Goal: Transaction & Acquisition: Purchase product/service

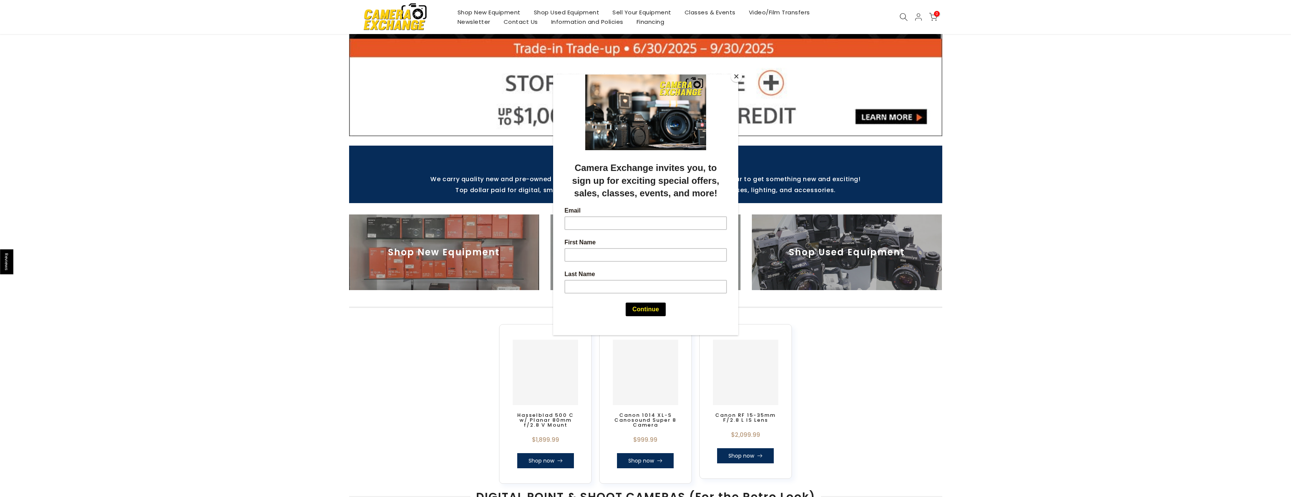
scroll to position [189, 0]
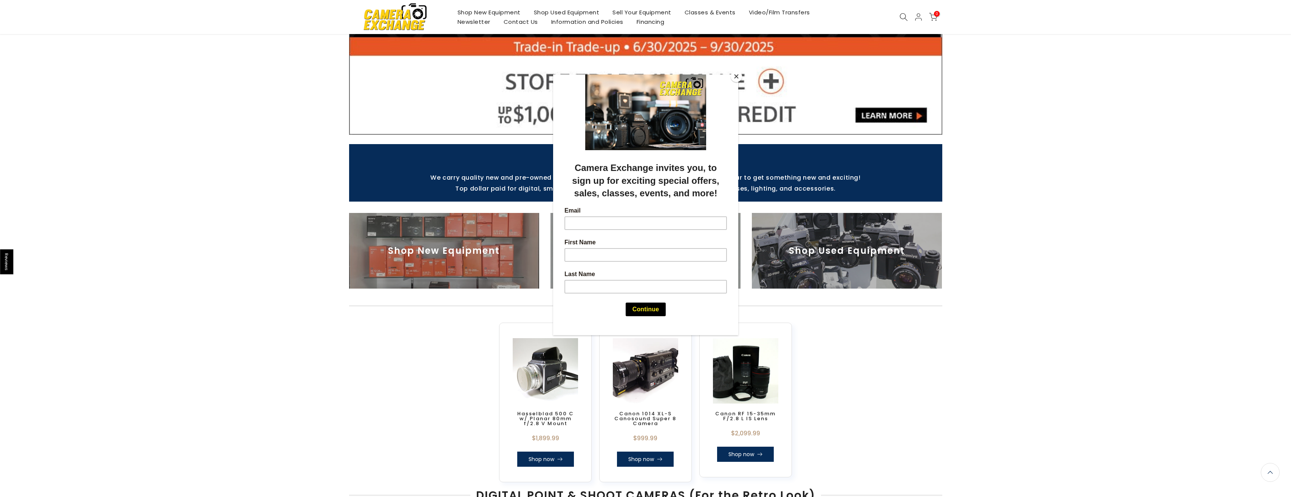
click at [734, 76] on button "Close" at bounding box center [736, 76] width 11 height 11
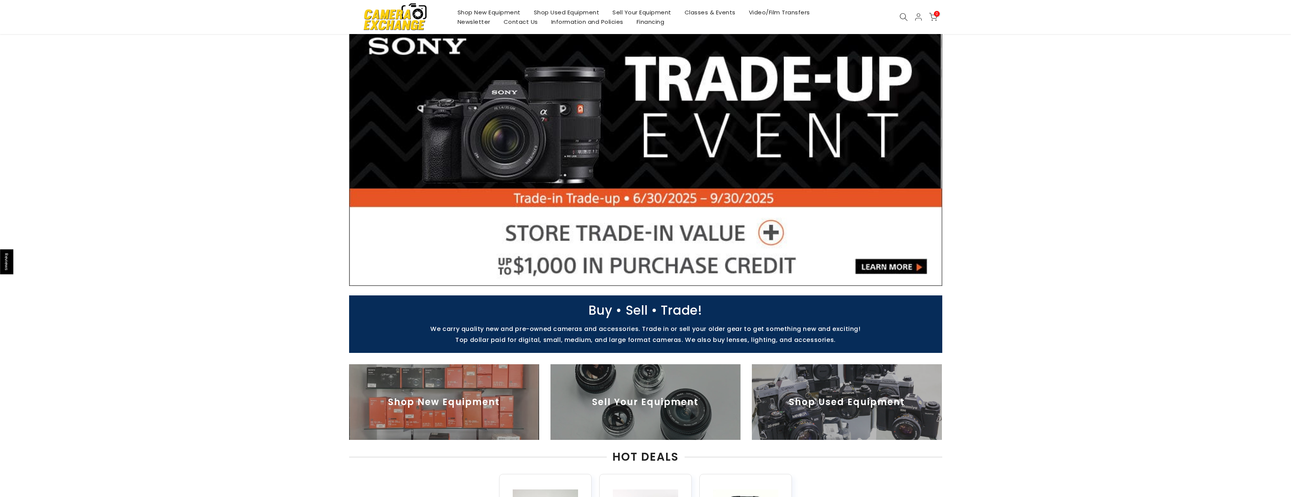
scroll to position [0, 0]
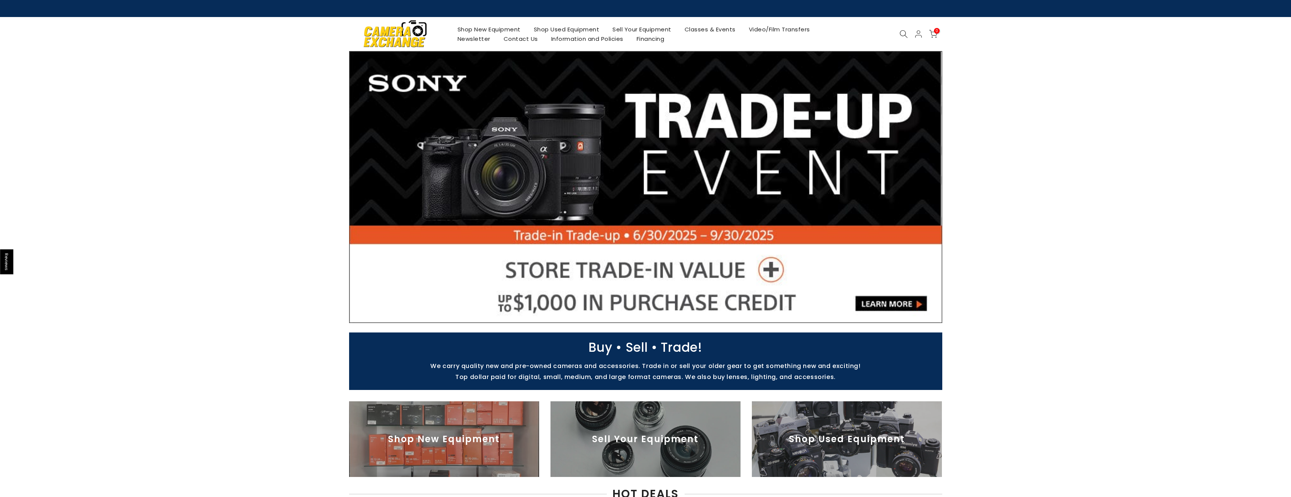
click at [902, 31] on icon at bounding box center [904, 34] width 8 height 8
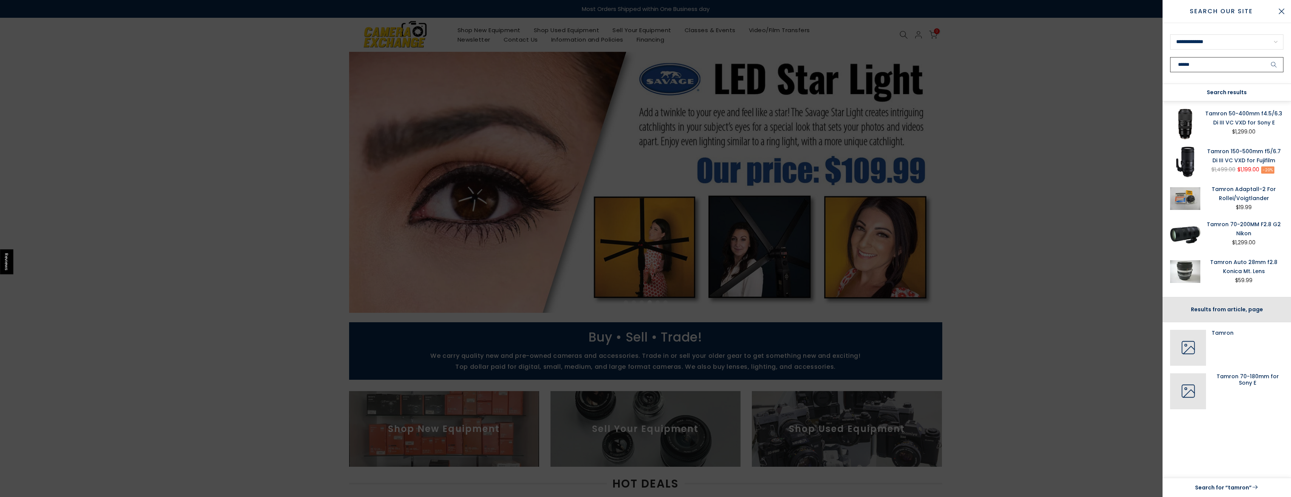
type input "******"
click at [1265, 57] on button "submit" at bounding box center [1274, 64] width 19 height 15
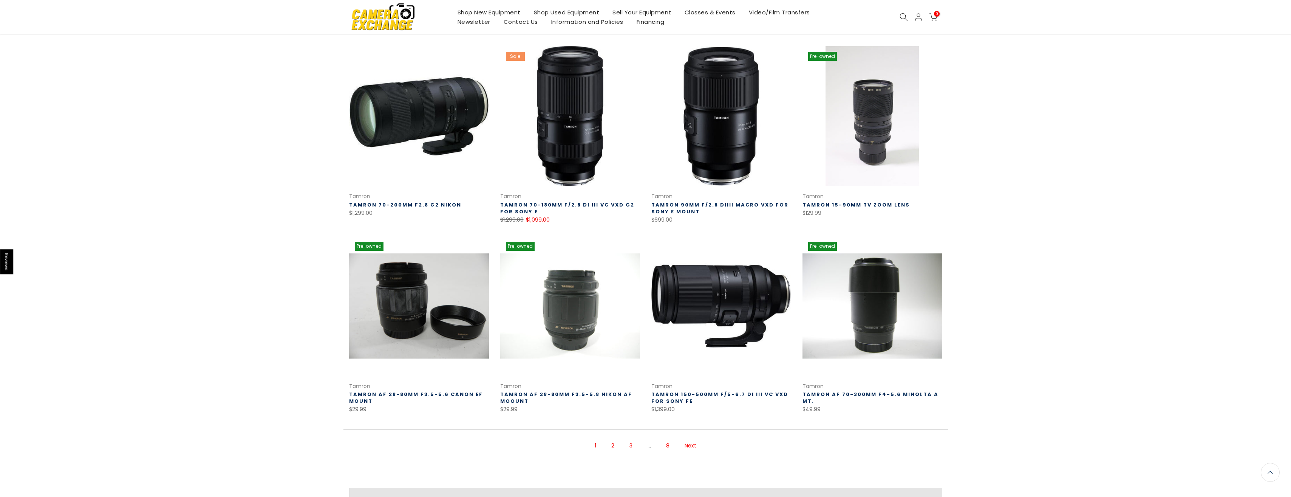
scroll to position [302, 0]
click at [611, 447] on link "2" at bounding box center [613, 446] width 11 height 13
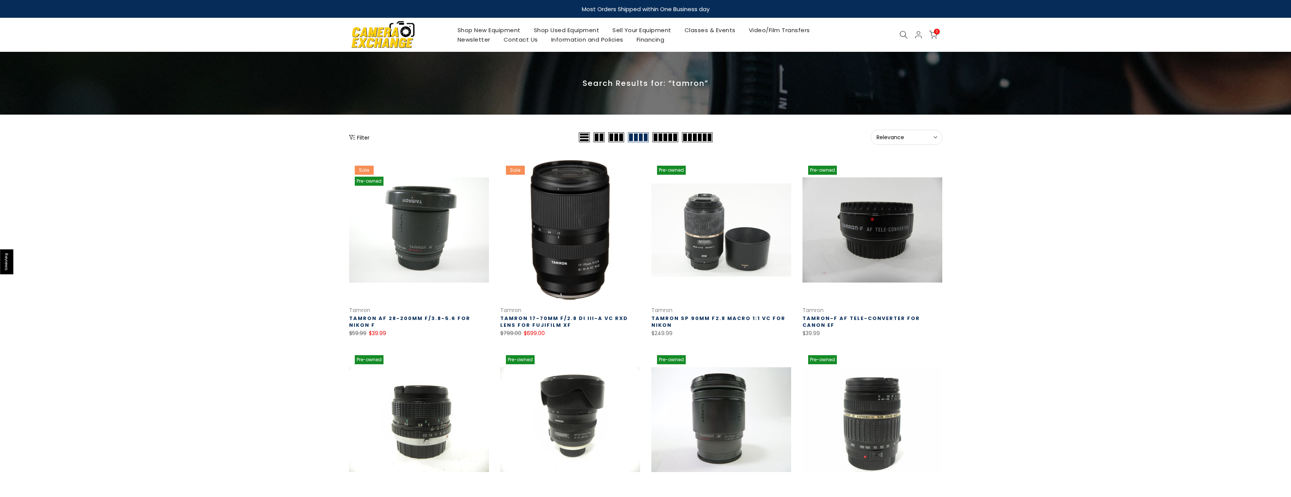
click at [904, 34] on icon at bounding box center [904, 35] width 8 height 8
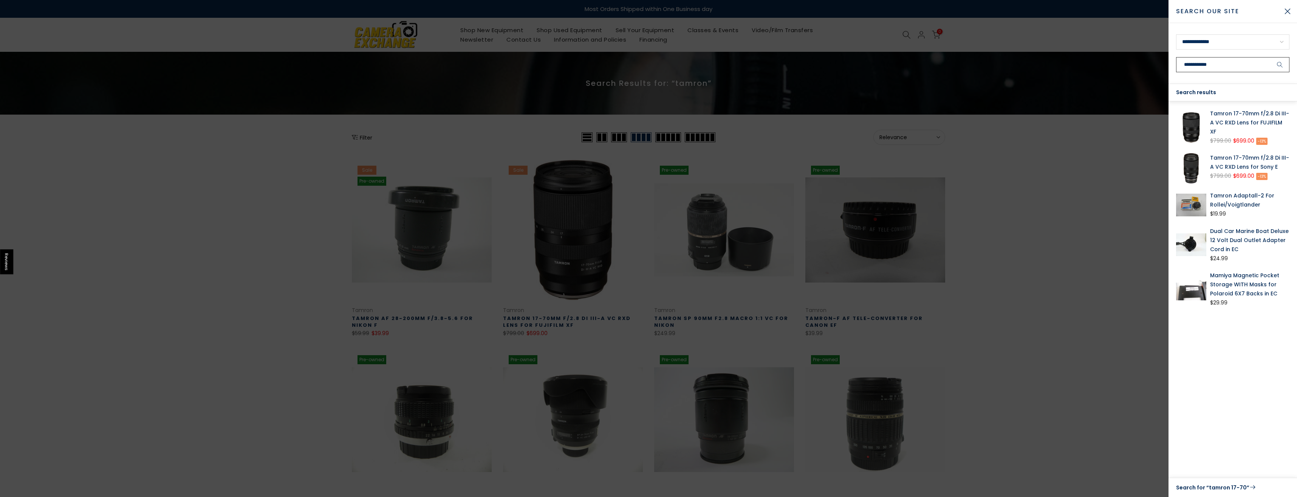
type input "**********"
click at [1243, 153] on link "Tamron 17-70mm f/2.8 Di III-A VC RXD Lens for Sony E" at bounding box center [1249, 162] width 79 height 18
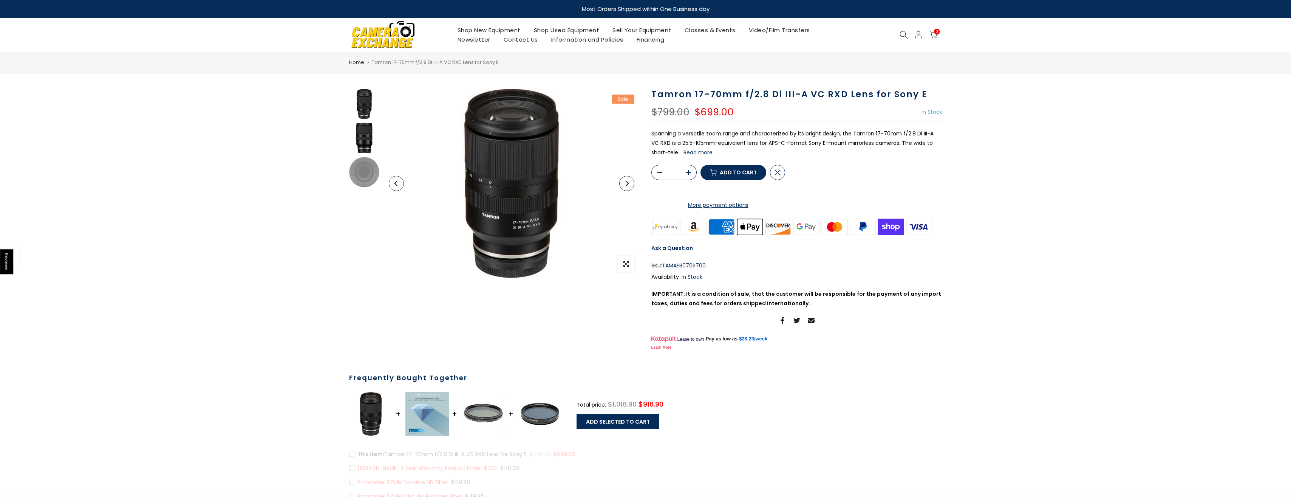
click at [364, 142] on img at bounding box center [364, 138] width 30 height 30
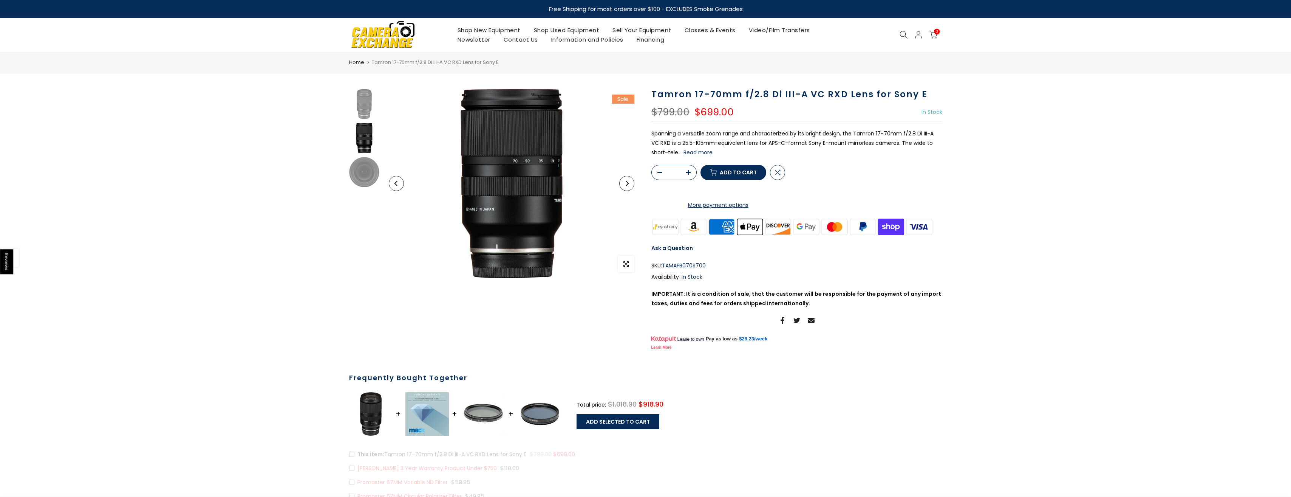
click at [724, 175] on span "Add to cart" at bounding box center [738, 172] width 37 height 5
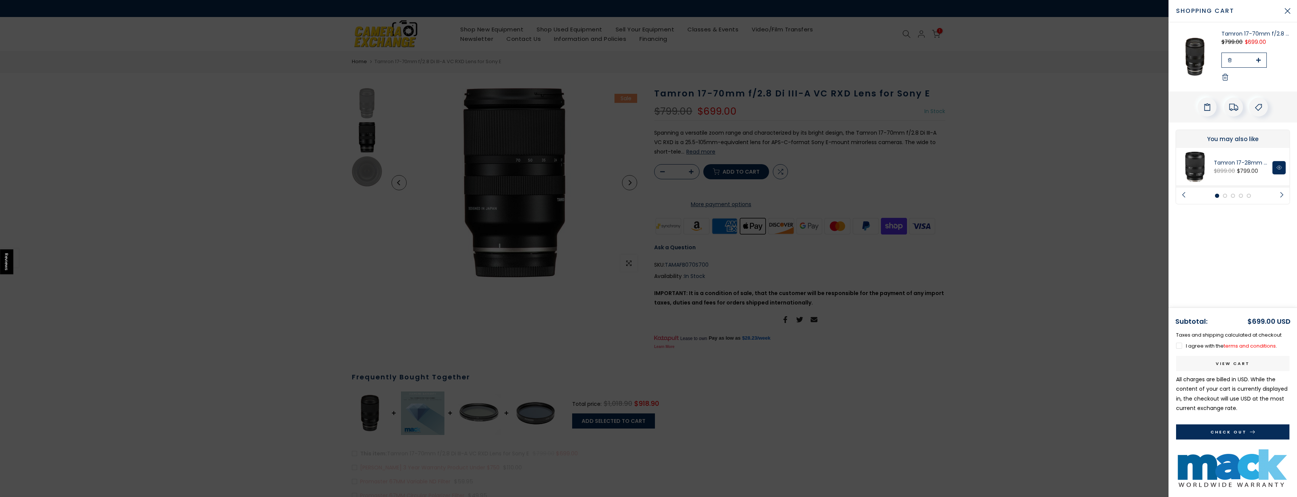
click at [1210, 425] on button "Check Out" at bounding box center [1232, 431] width 113 height 15
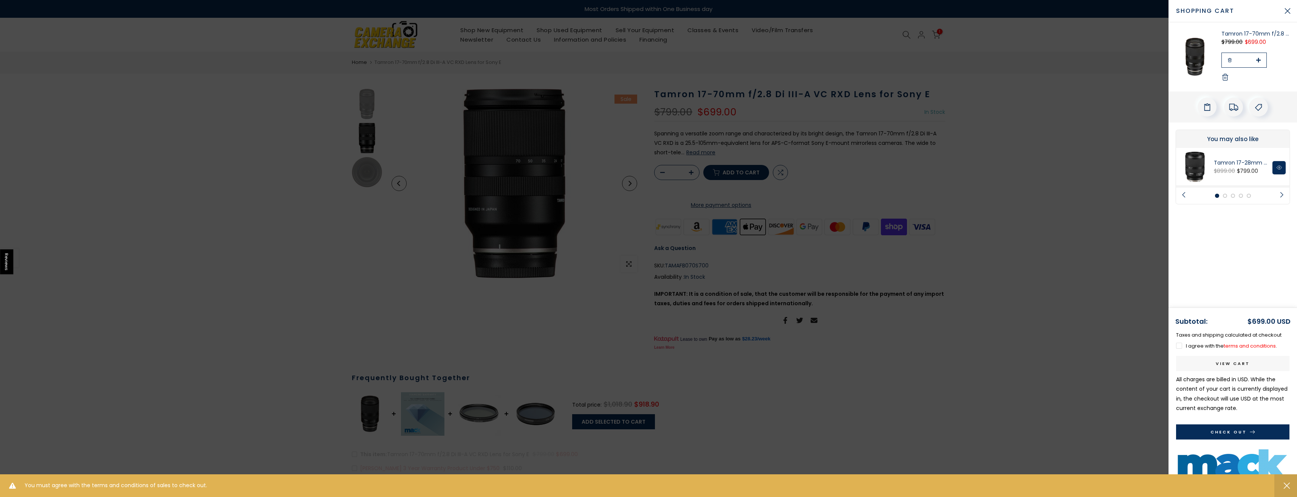
click at [1177, 345] on label "I agree with the terms and conditions ." at bounding box center [1226, 345] width 101 height 7
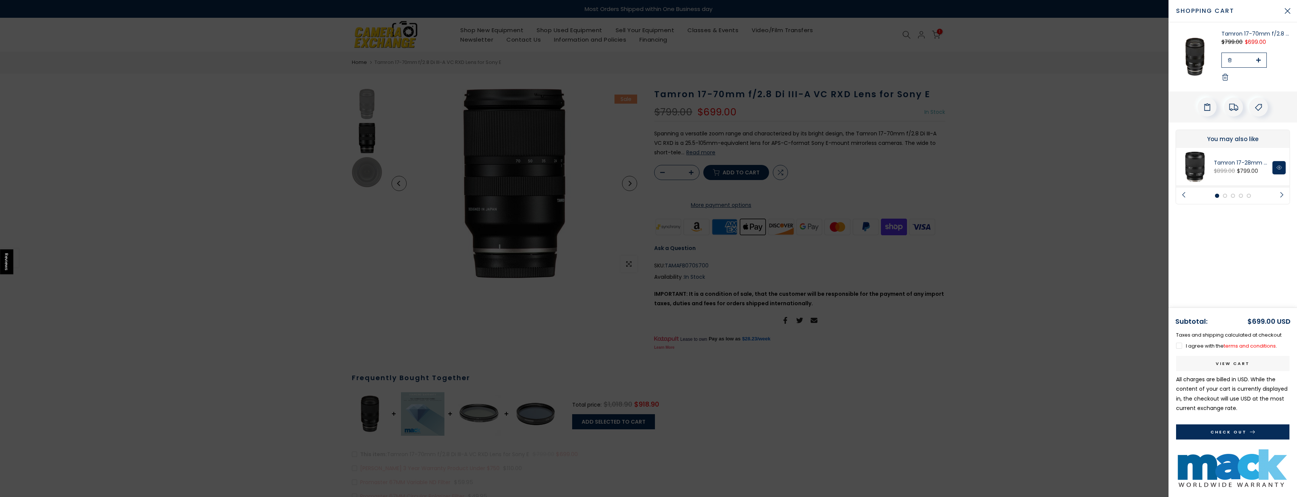
click at [1190, 435] on button "Check Out" at bounding box center [1232, 431] width 113 height 15
